Goal: Navigation & Orientation: Find specific page/section

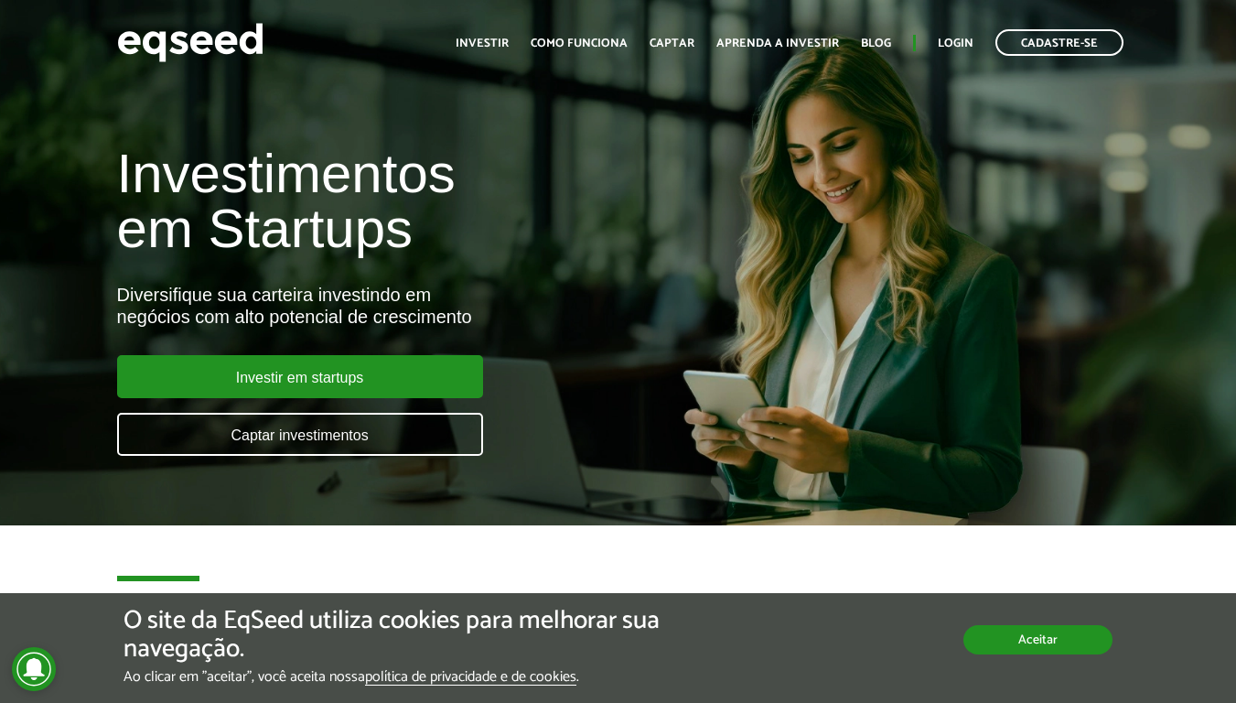
click at [1037, 641] on button "Aceitar" at bounding box center [1038, 639] width 149 height 29
